Goal: Task Accomplishment & Management: Manage account settings

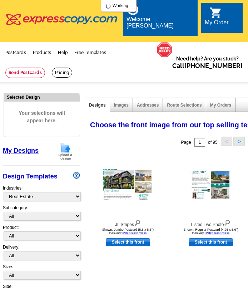
select select "785"
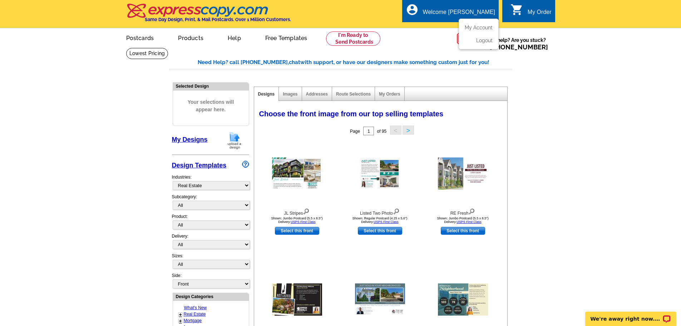
click at [248, 13] on div "Welcome [PERSON_NAME]" at bounding box center [459, 14] width 72 height 10
click at [248, 27] on link "My Account" at bounding box center [477, 27] width 31 height 6
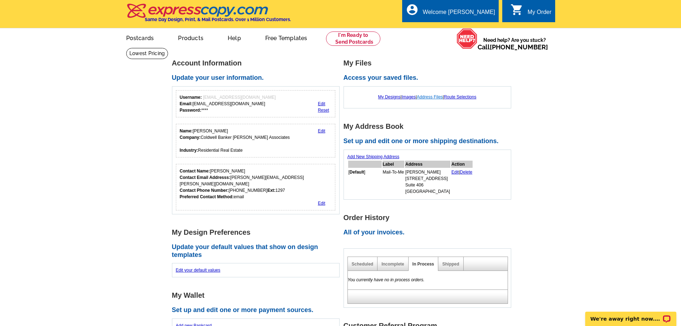
click at [432, 98] on link "Address Files" at bounding box center [430, 96] width 26 height 5
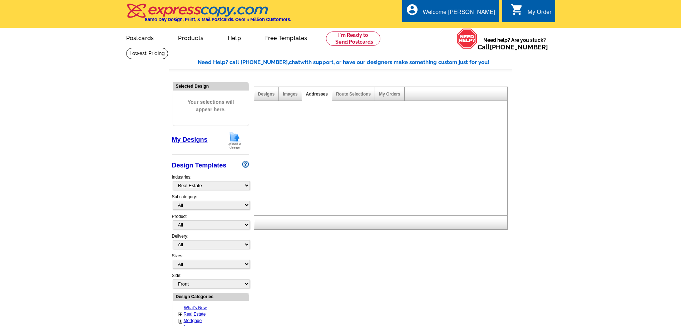
select select "785"
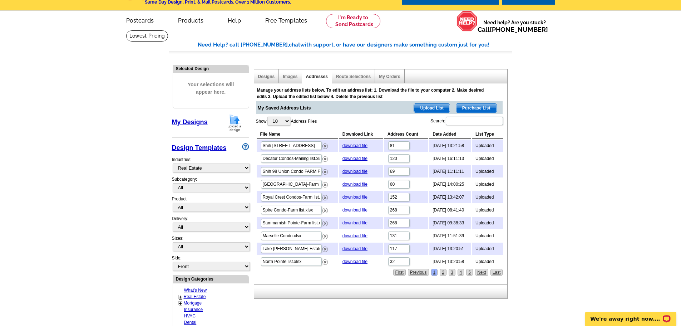
scroll to position [36, 0]
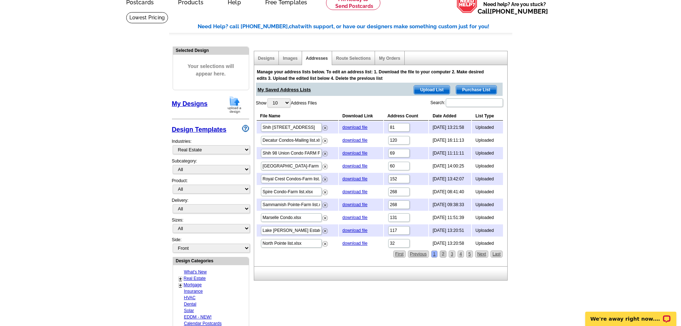
click at [443, 253] on link "2" at bounding box center [443, 253] width 7 height 7
click at [452, 254] on link "3" at bounding box center [452, 253] width 7 height 7
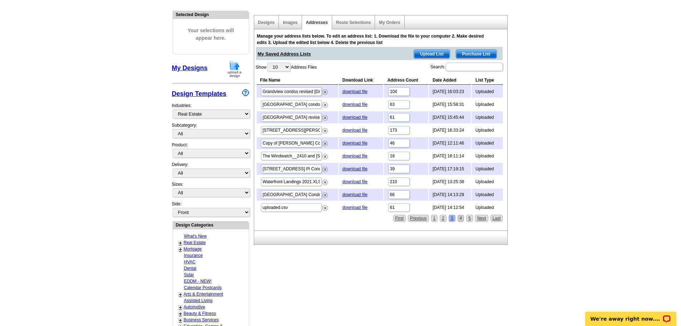
click at [460, 220] on link "4" at bounding box center [461, 218] width 7 height 7
click at [461, 218] on link "5" at bounding box center [461, 218] width 7 height 7
click at [460, 218] on link "5" at bounding box center [461, 218] width 7 height 7
click at [470, 219] on link "6" at bounding box center [469, 218] width 7 height 7
click at [482, 219] on link "Next" at bounding box center [481, 218] width 13 height 7
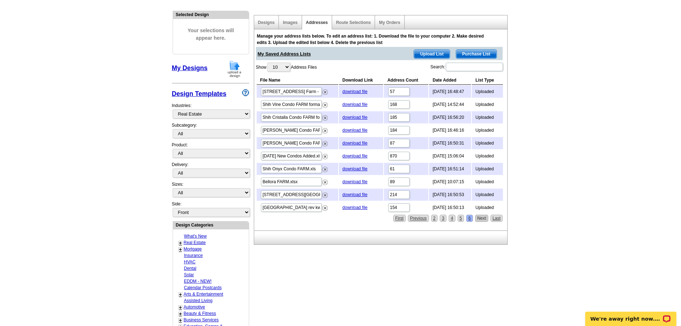
click at [482, 219] on link "Next" at bounding box center [481, 218] width 13 height 7
click at [481, 217] on link "Next" at bounding box center [481, 218] width 13 height 7
click at [482, 219] on link "Next" at bounding box center [481, 218] width 13 height 7
click at [401, 220] on link "First" at bounding box center [399, 218] width 13 height 7
click at [353, 104] on link "download file" at bounding box center [355, 104] width 25 height 5
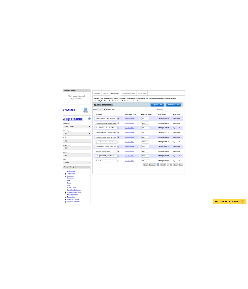
scroll to position [79, 0]
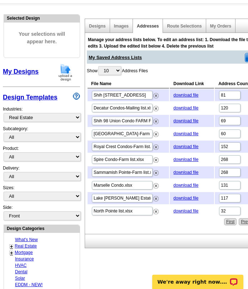
click at [103, 288] on div "Need Help? call [PHONE_NUMBER], chat with support, or have our designers make s…" at bounding box center [171, 249] width 343 height 512
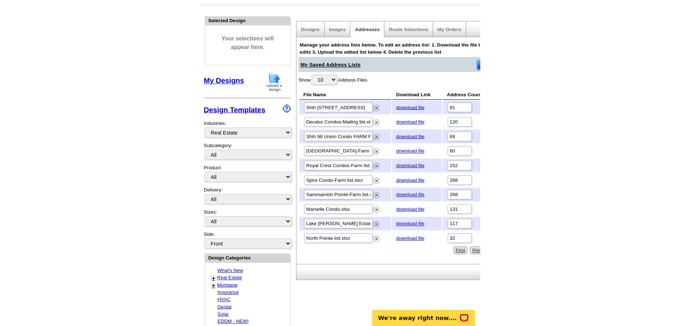
scroll to position [72, 0]
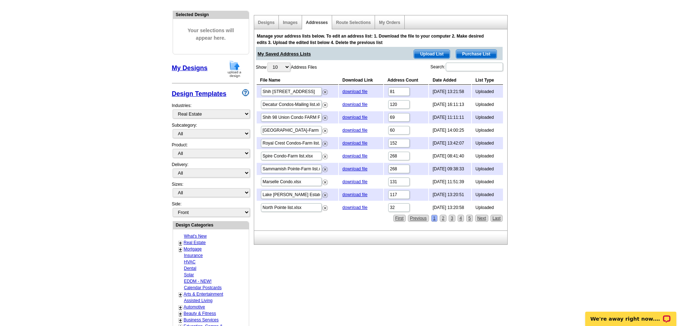
click at [432, 52] on span "Upload List" at bounding box center [431, 54] width 35 height 9
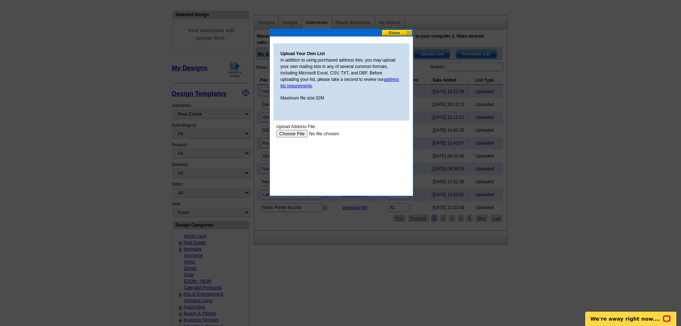
scroll to position [0, 0]
click at [284, 134] on input "file" at bounding box center [321, 134] width 90 height 8
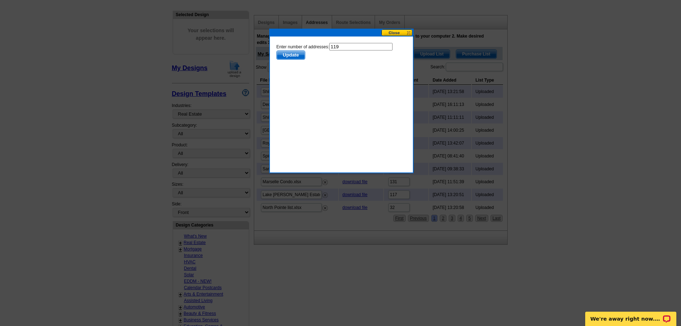
click at [293, 56] on span "Update" at bounding box center [290, 55] width 28 height 9
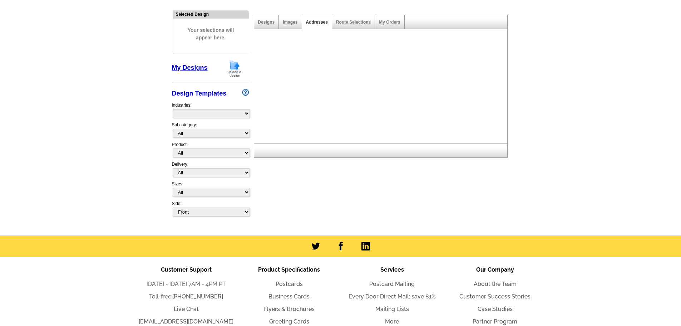
select select "785"
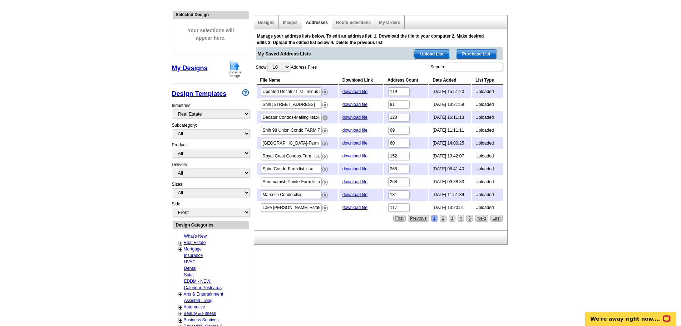
drag, startPoint x: 324, startPoint y: 119, endPoint x: 375, endPoint y: 25, distance: 106.2
click at [324, 119] on img at bounding box center [324, 117] width 5 height 5
